Goal: Use online tool/utility

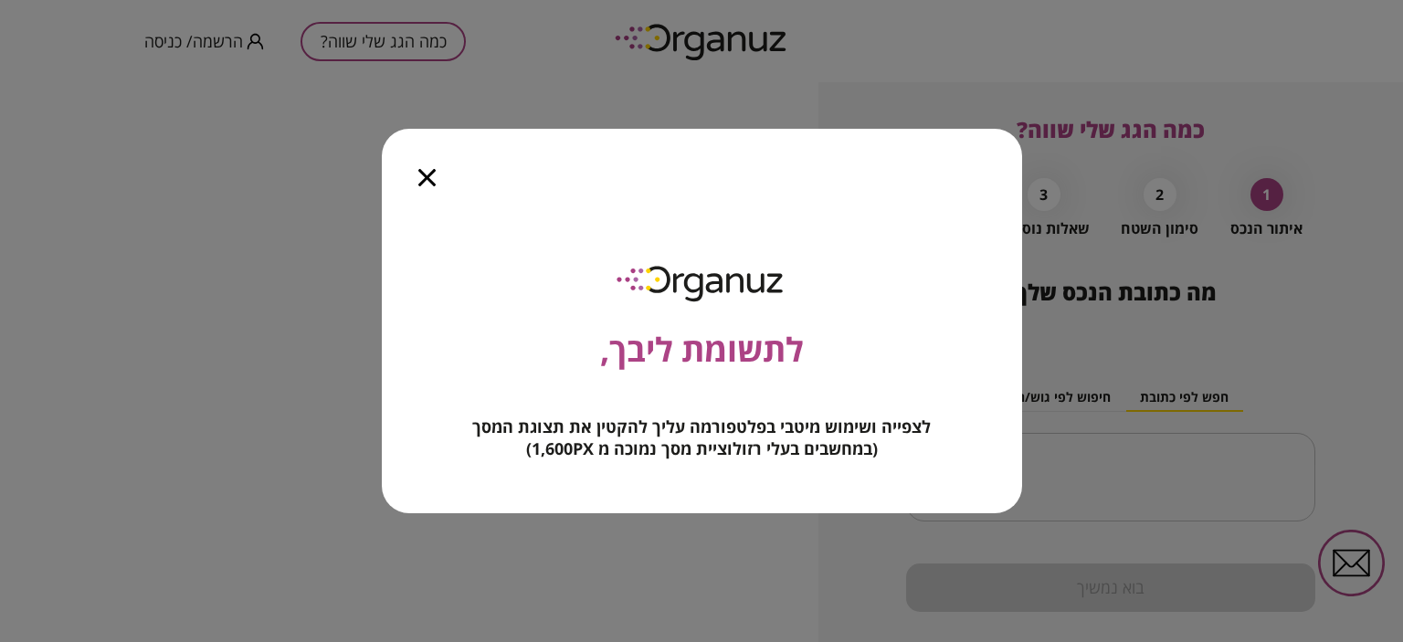
click at [418, 166] on div at bounding box center [427, 167] width 90 height 77
click at [424, 180] on icon "button" at bounding box center [426, 177] width 17 height 17
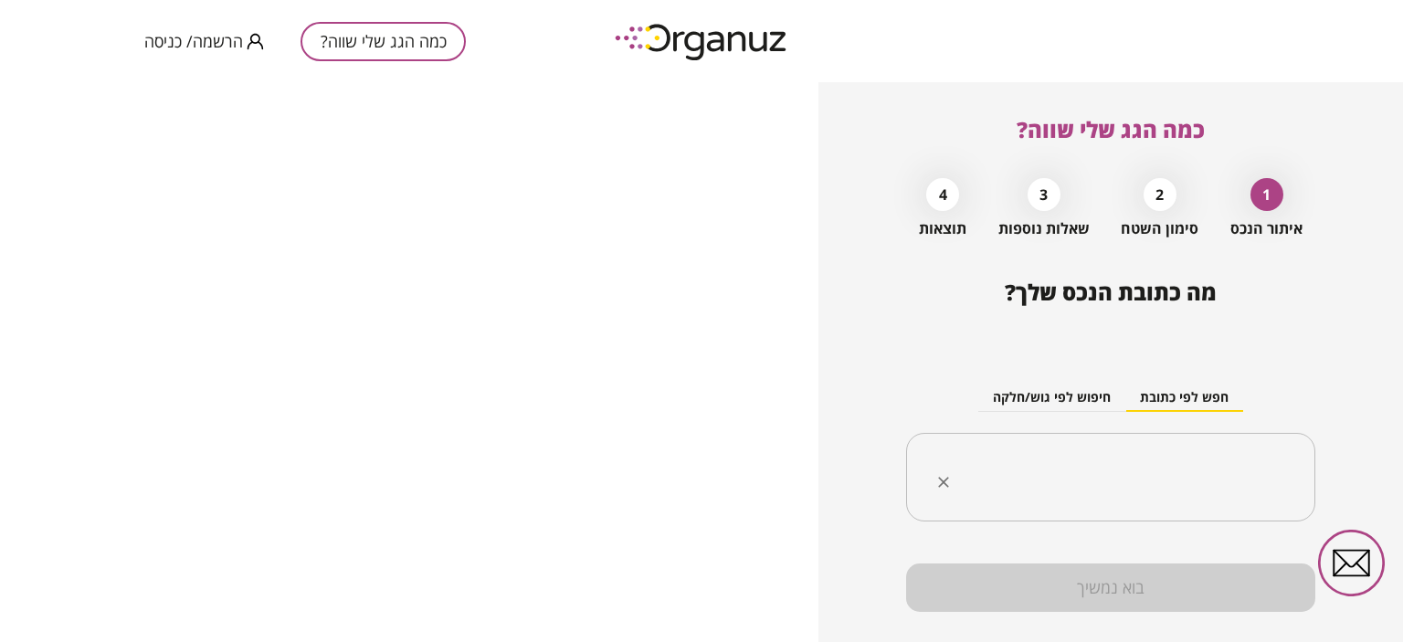
click at [1107, 466] on input "text" at bounding box center [1118, 478] width 352 height 46
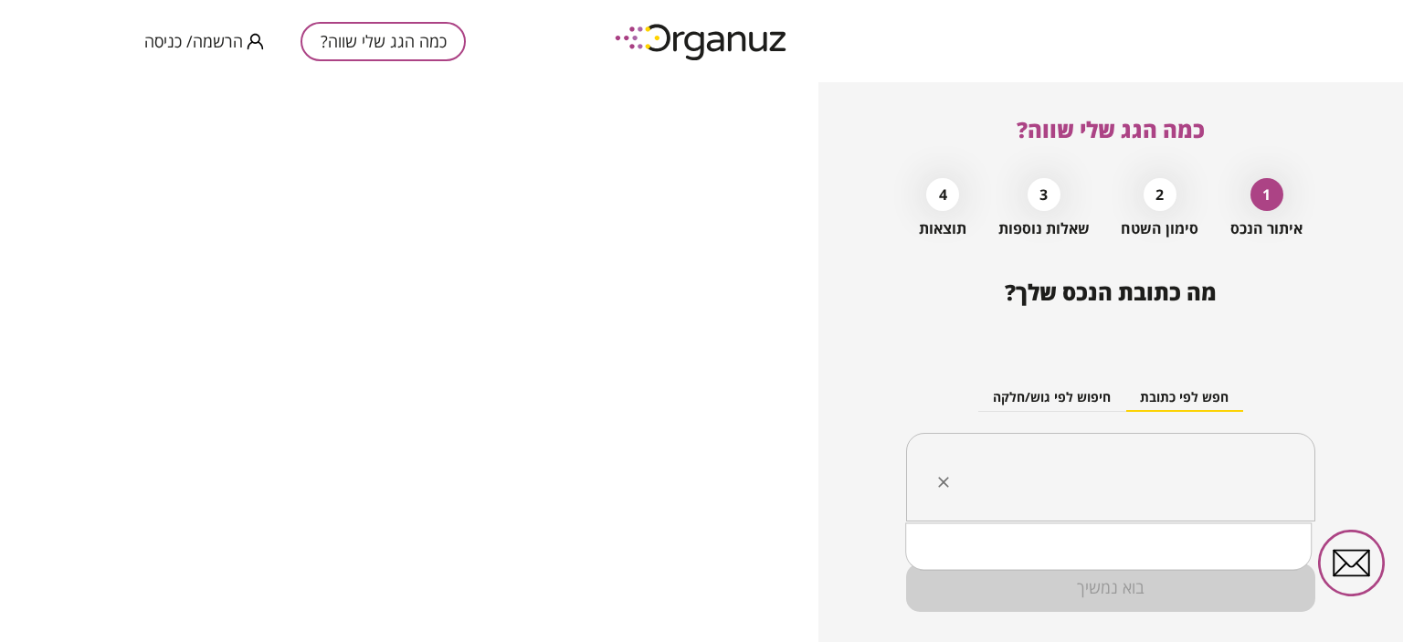
click at [1000, 465] on input "text" at bounding box center [1118, 478] width 352 height 46
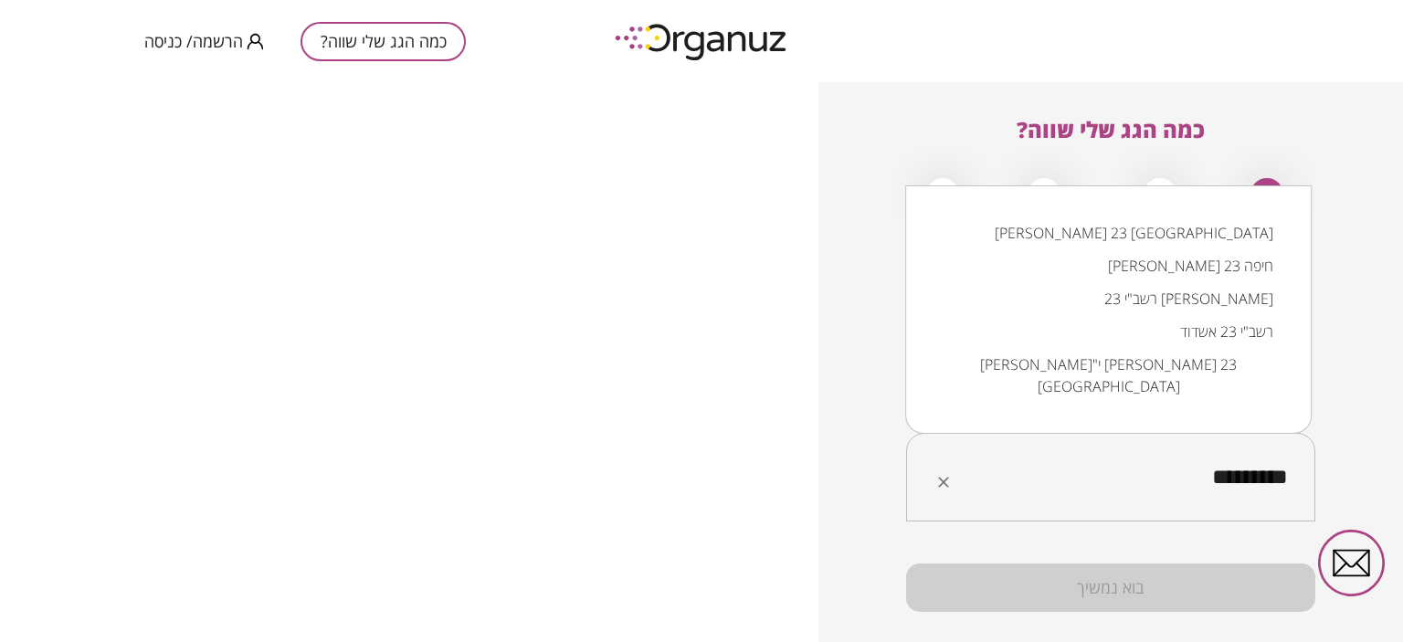
click at [1187, 249] on li "[PERSON_NAME] 23 [GEOGRAPHIC_DATA]" at bounding box center [1108, 233] width 359 height 33
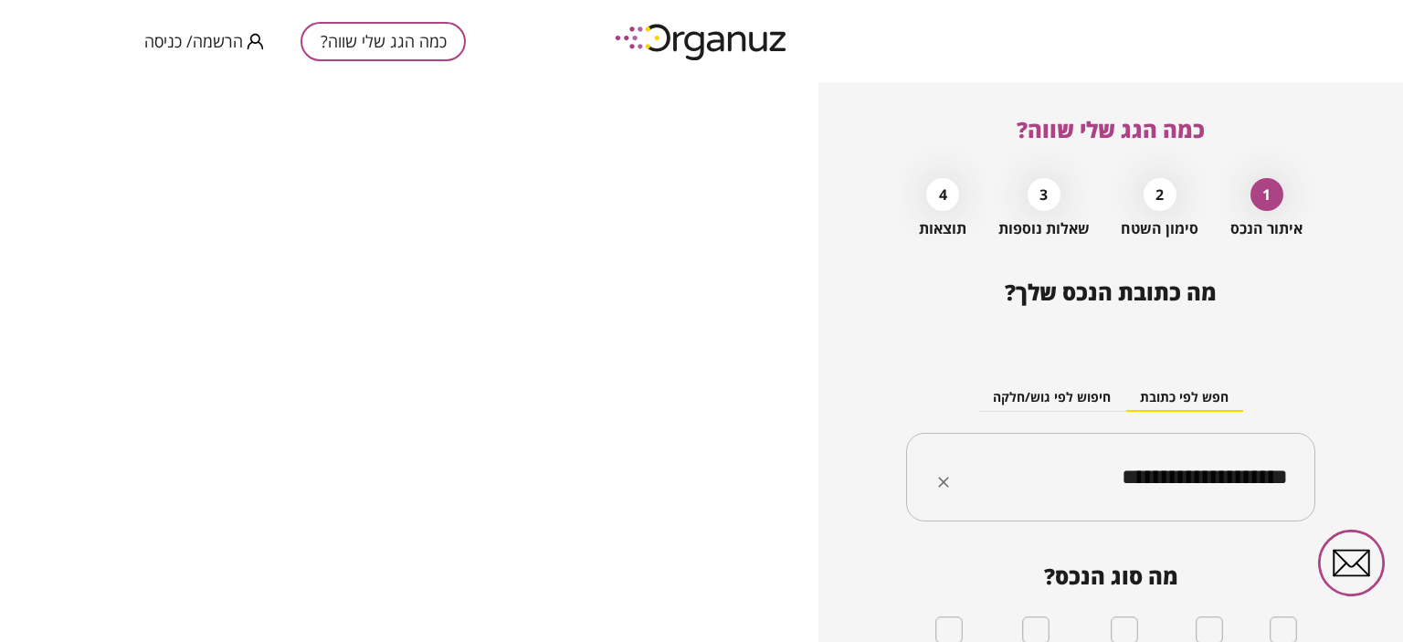
type input "**********"
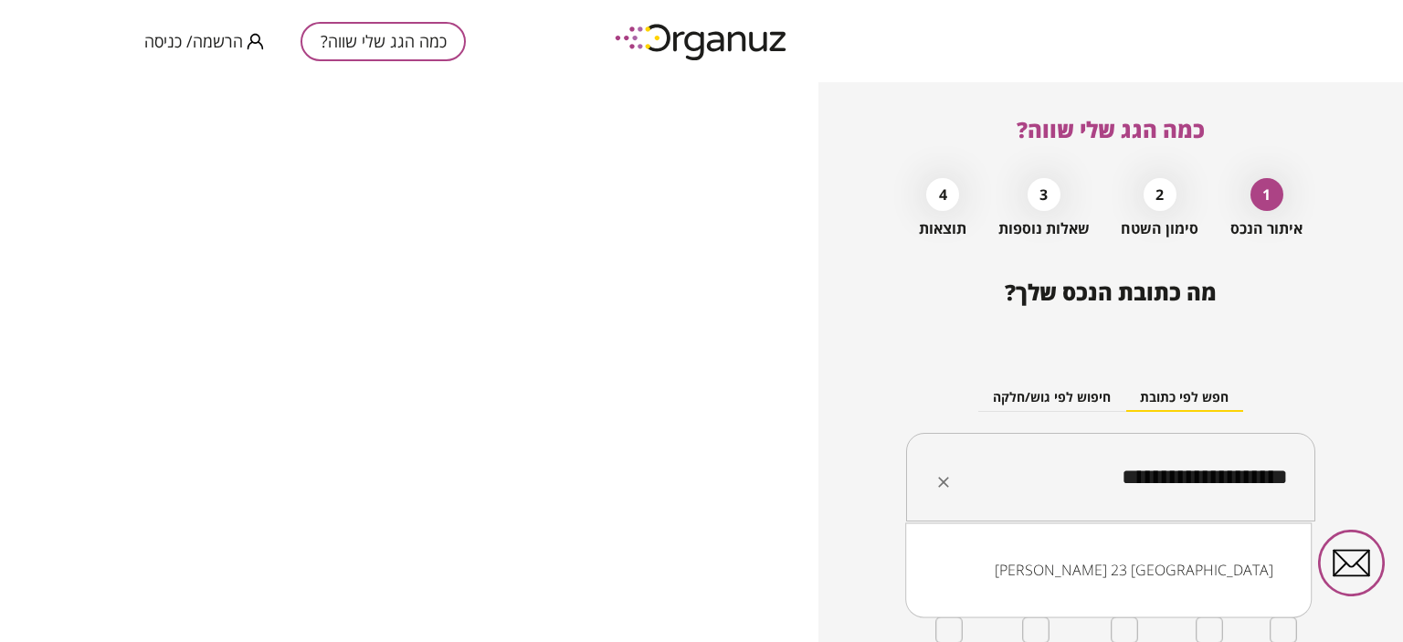
click at [1042, 471] on input "**********" at bounding box center [1118, 478] width 352 height 46
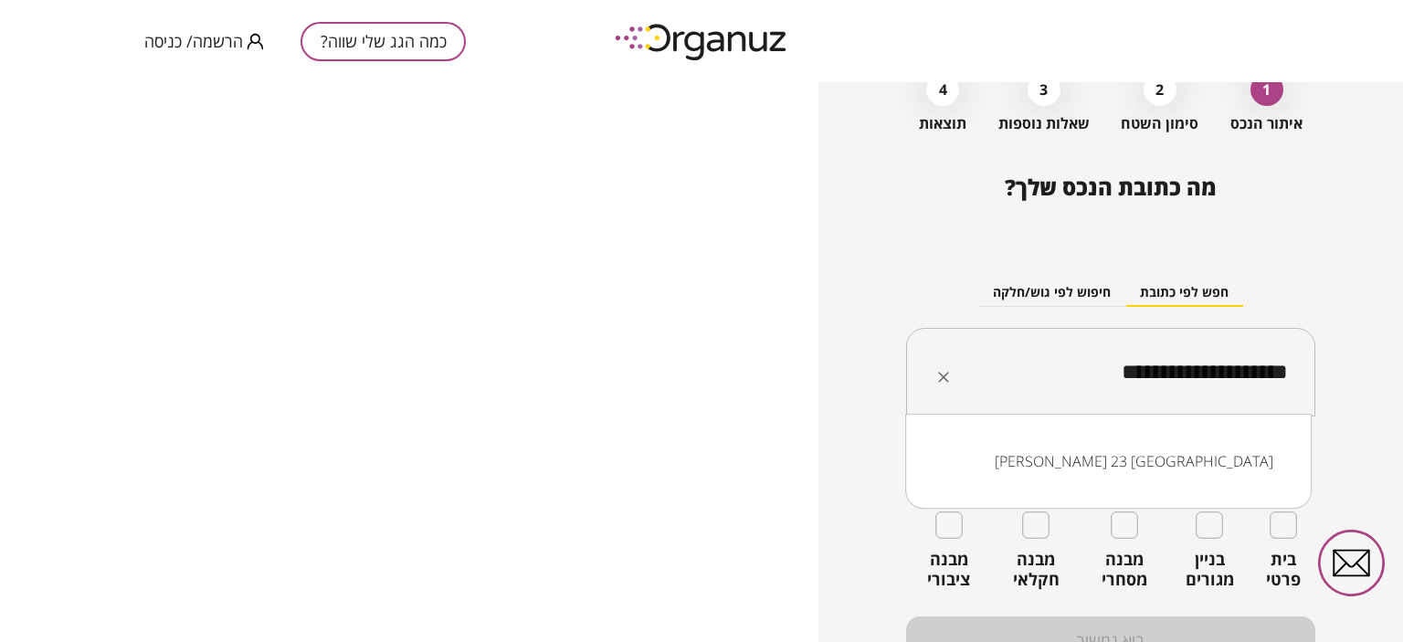
scroll to position [110, 0]
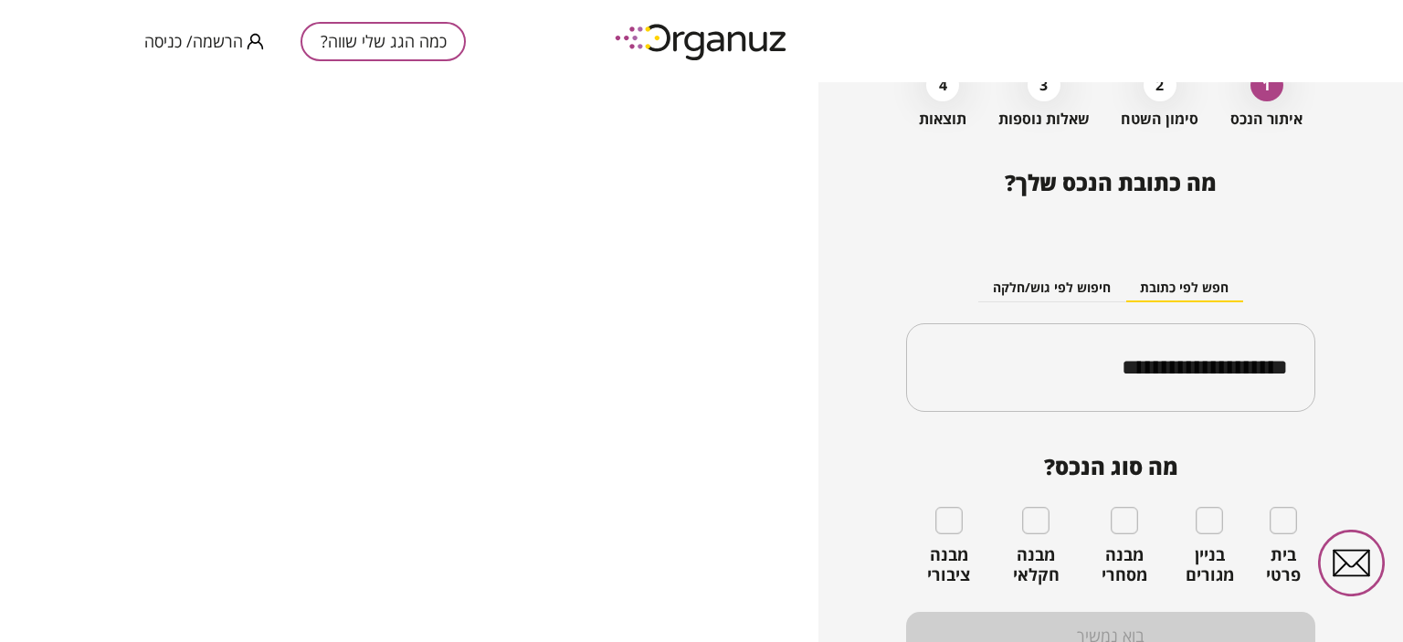
click at [1277, 535] on div "בית פרטי" at bounding box center [1283, 546] width 65 height 78
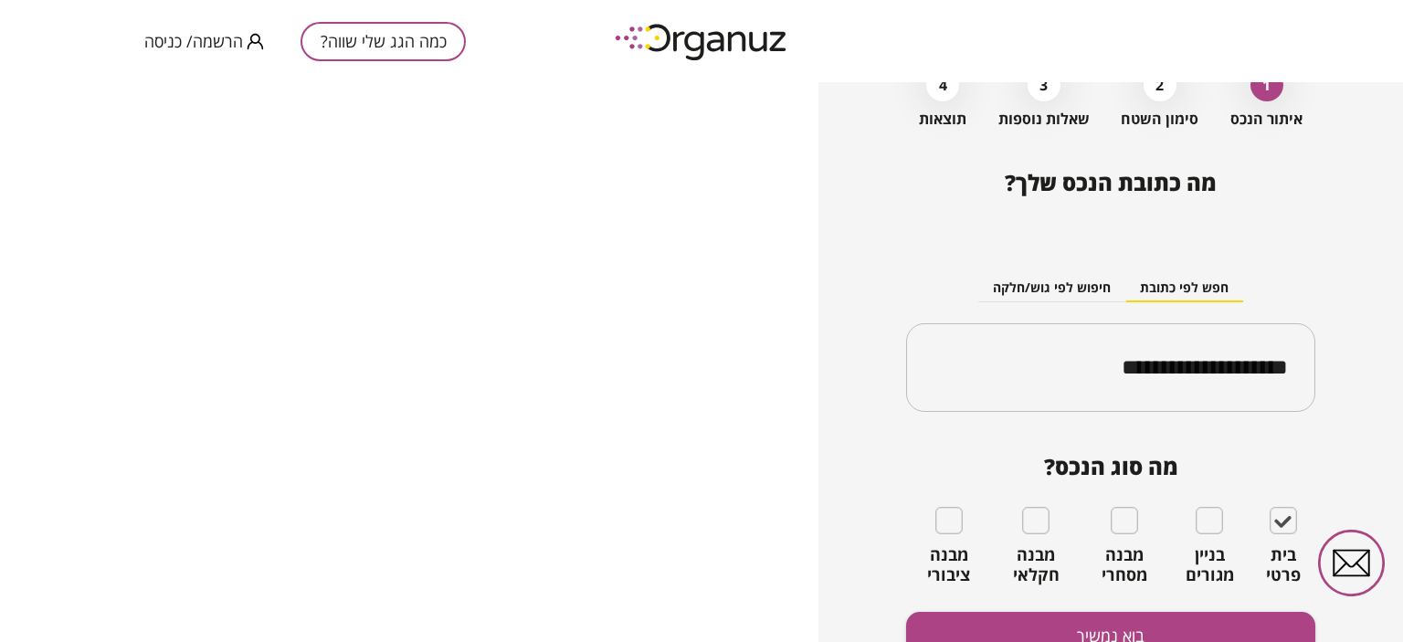
scroll to position [197, 0]
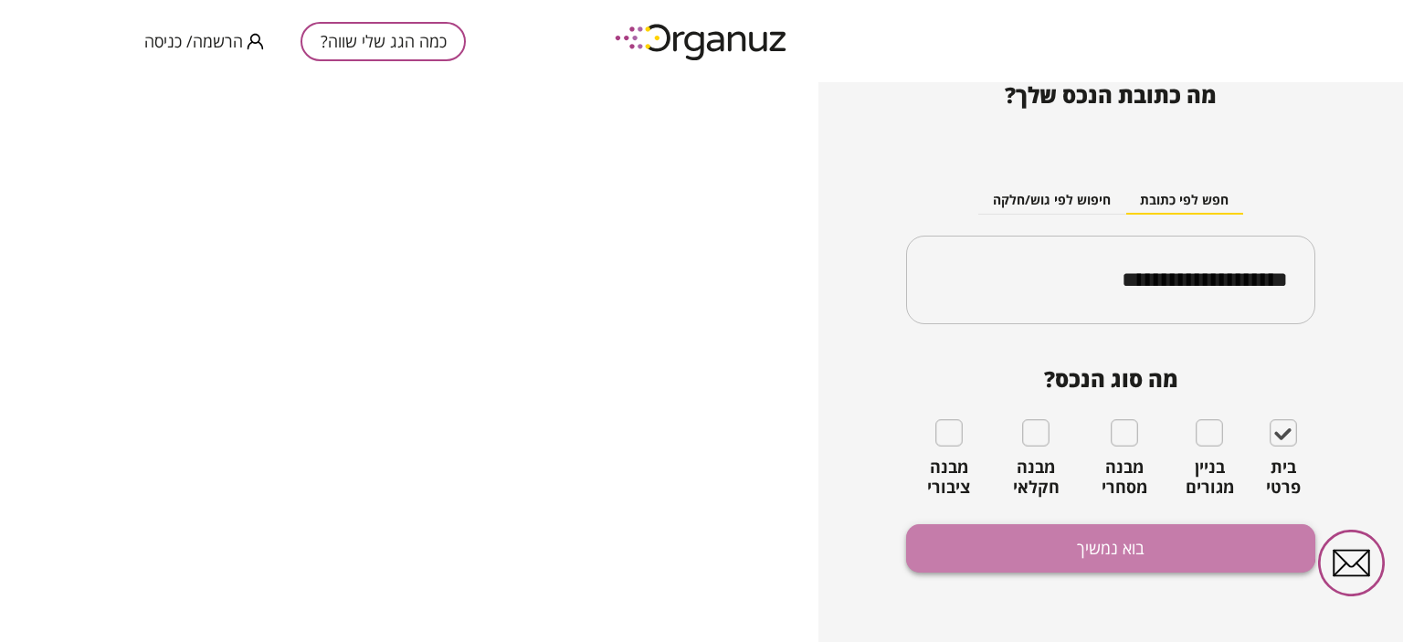
click at [1089, 539] on button "בוא נמשיך" at bounding box center [1110, 548] width 409 height 48
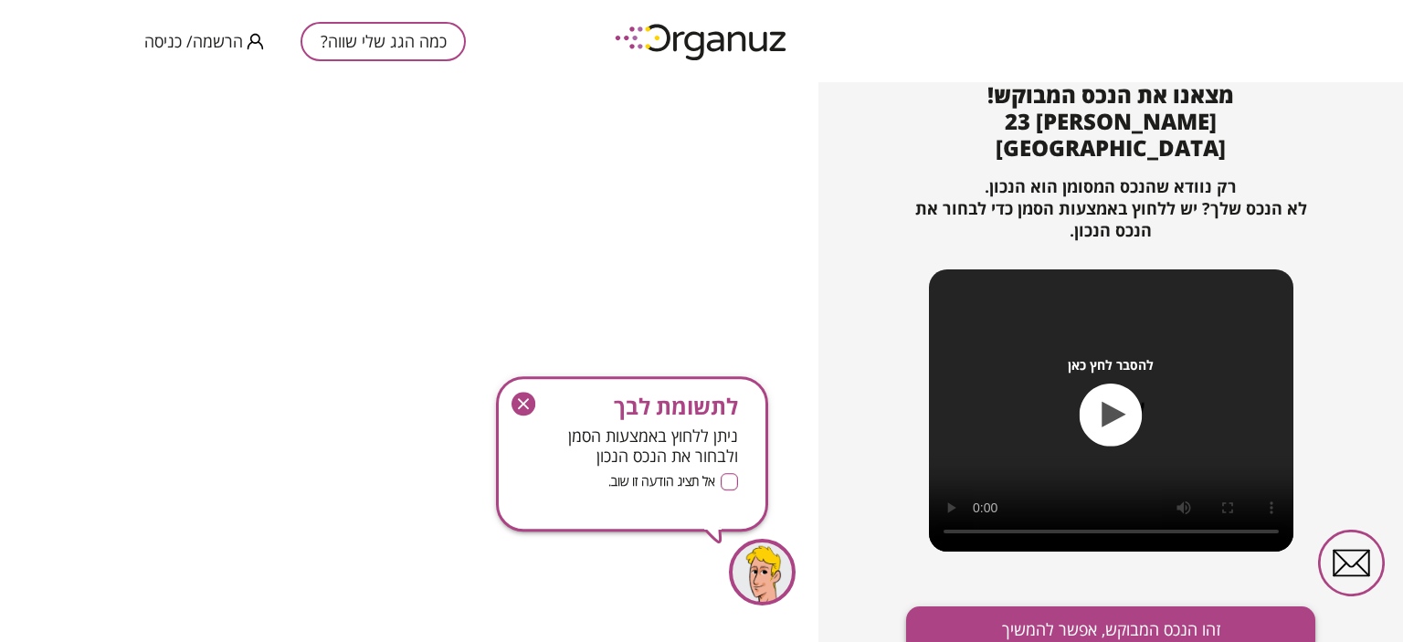
click at [963, 607] on button "זהו הנכס המבוקש, אפשר להמשיך" at bounding box center [1110, 631] width 409 height 48
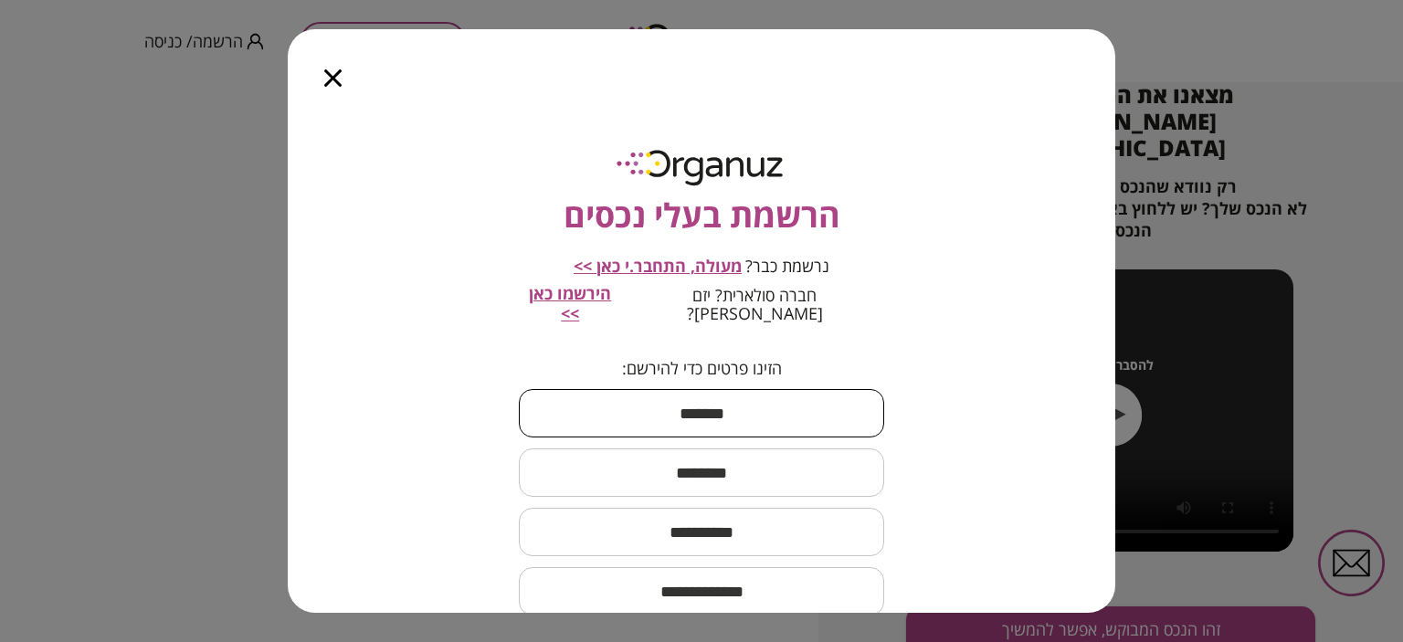
click at [784, 386] on input "text" at bounding box center [701, 413] width 365 height 54
click at [907, 338] on div "הרשמת בעלי נכסים נרשמת כבר? מעולה, התחבר.י כאן >> חברה סולארית? יזם [PERSON_NAM…" at bounding box center [702, 359] width 828 height 507
click at [329, 81] on icon "button" at bounding box center [332, 77] width 17 height 17
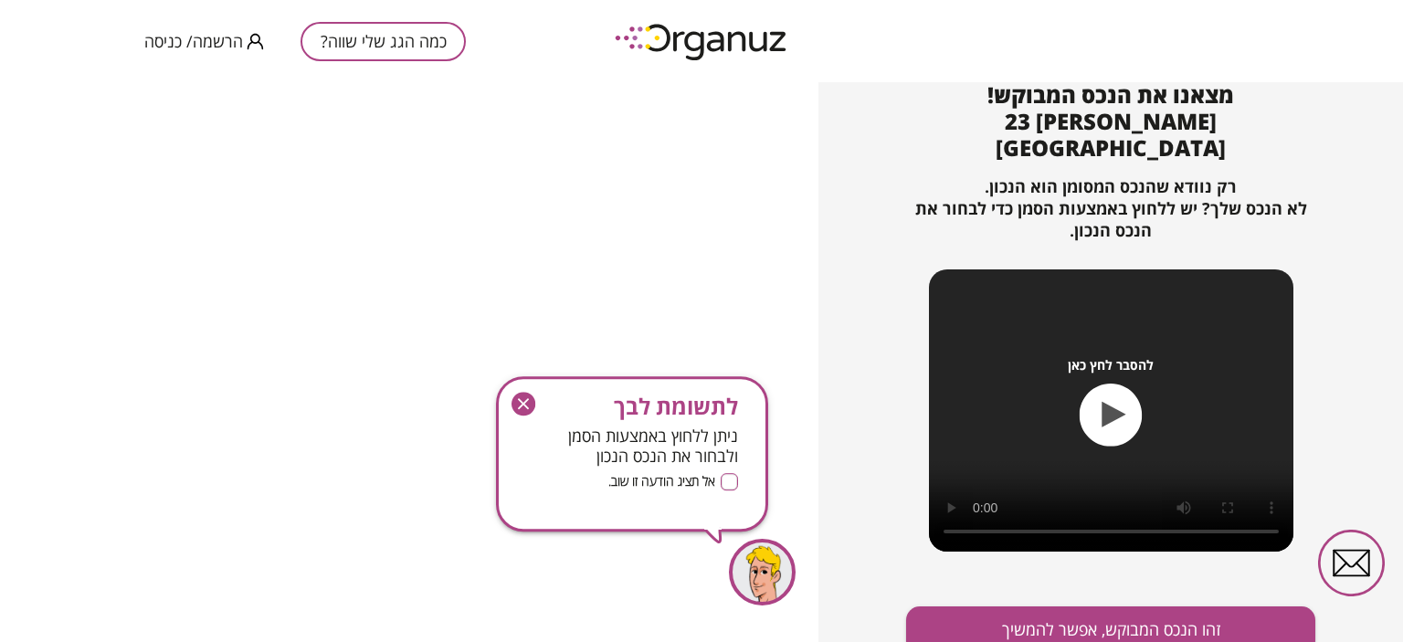
click at [524, 397] on icon "button" at bounding box center [524, 404] width 24 height 24
